Goal: Transaction & Acquisition: Book appointment/travel/reservation

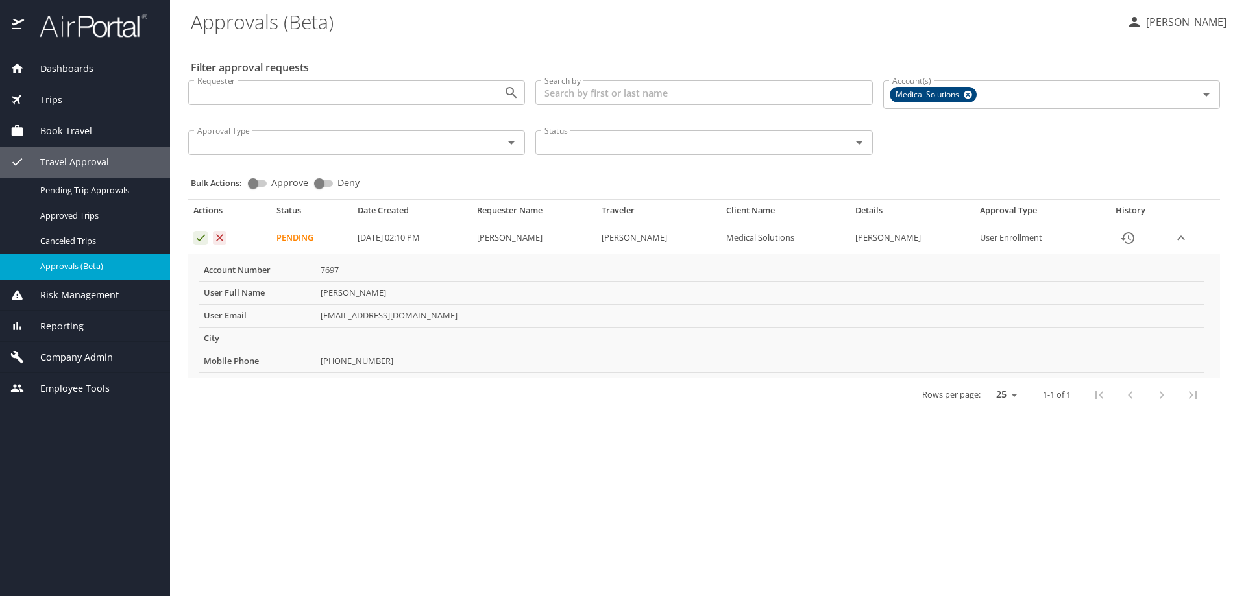
click at [193, 234] on td "Approval table" at bounding box center [229, 239] width 83 height 32
click at [201, 241] on icon "Approval table" at bounding box center [201, 238] width 12 height 12
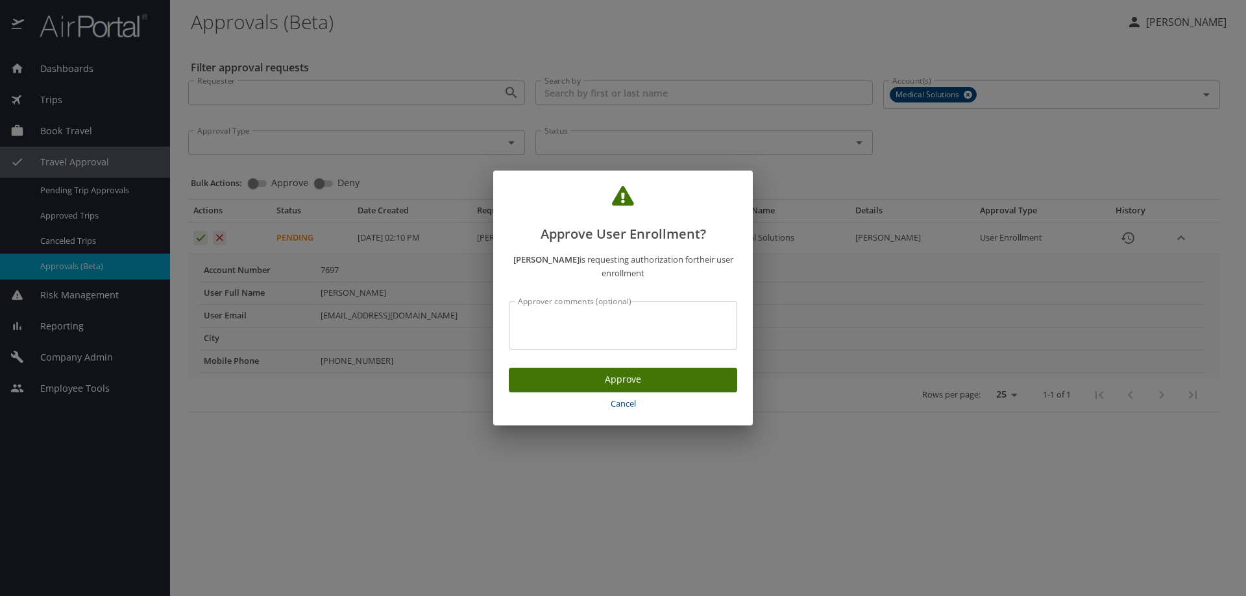
click at [539, 377] on span "Approve" at bounding box center [623, 380] width 208 height 16
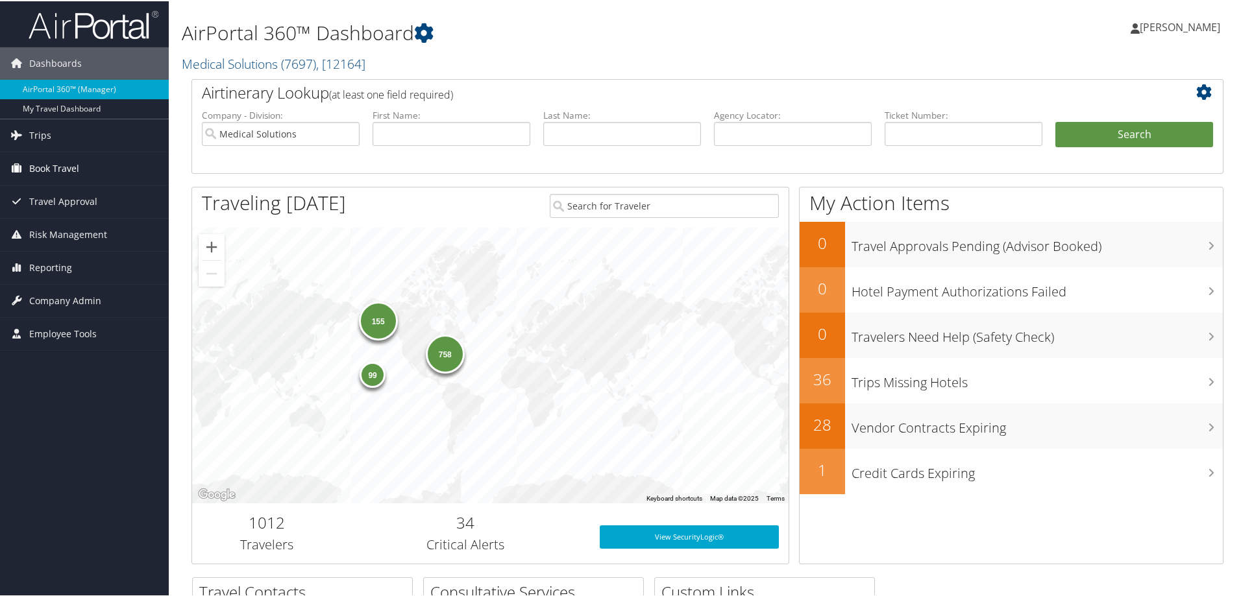
click at [55, 162] on span "Book Travel" at bounding box center [54, 167] width 50 height 32
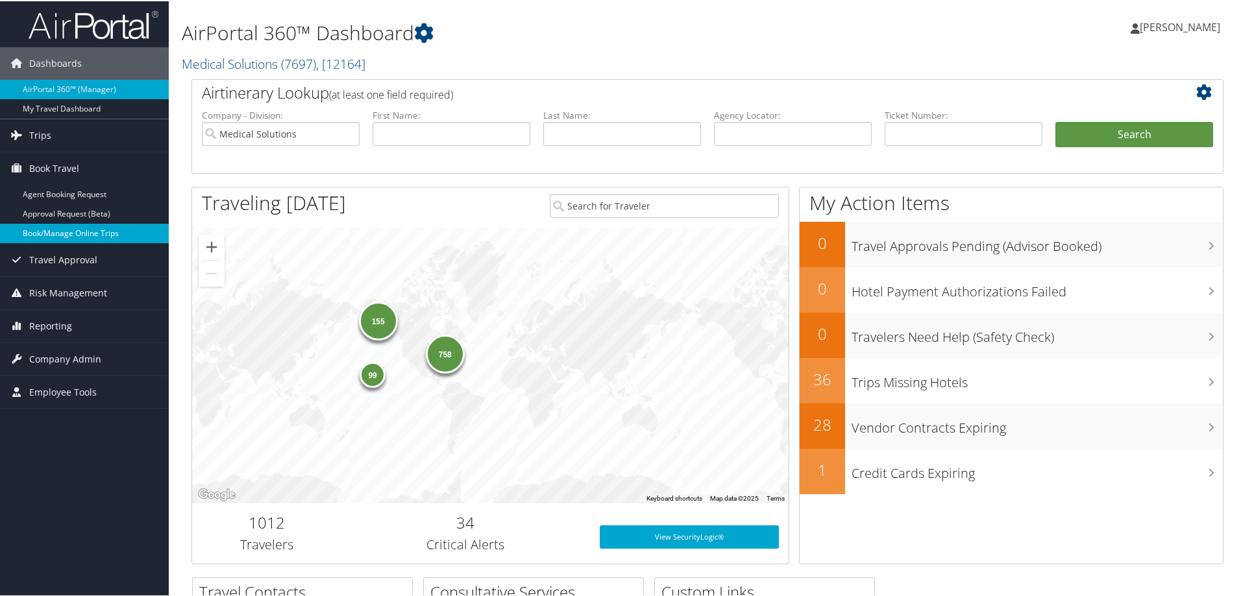
click at [106, 234] on link "Book/Manage Online Trips" at bounding box center [84, 232] width 169 height 19
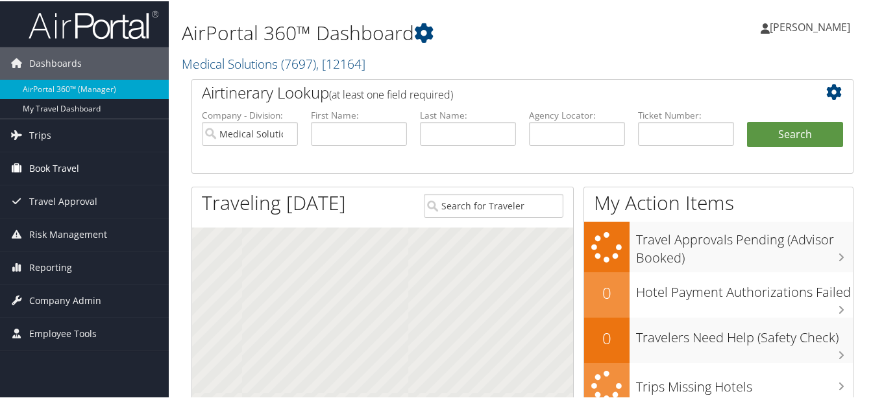
click at [50, 162] on span "Book Travel" at bounding box center [54, 167] width 50 height 32
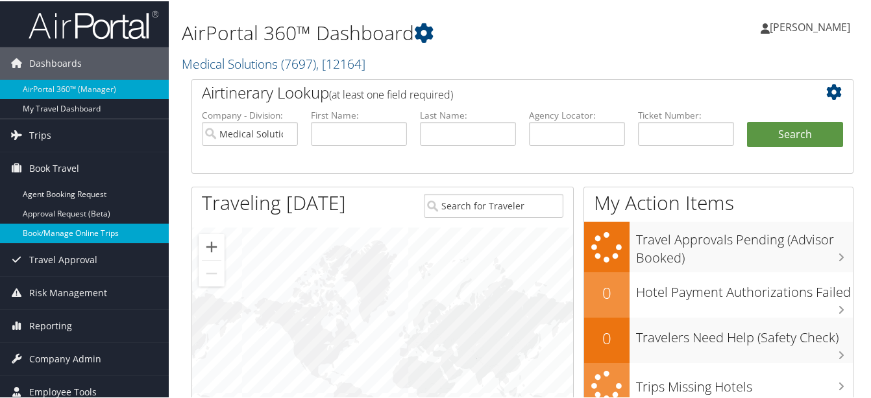
click at [63, 227] on link "Book/Manage Online Trips" at bounding box center [84, 232] width 169 height 19
